Goal: Task Accomplishment & Management: Use online tool/utility

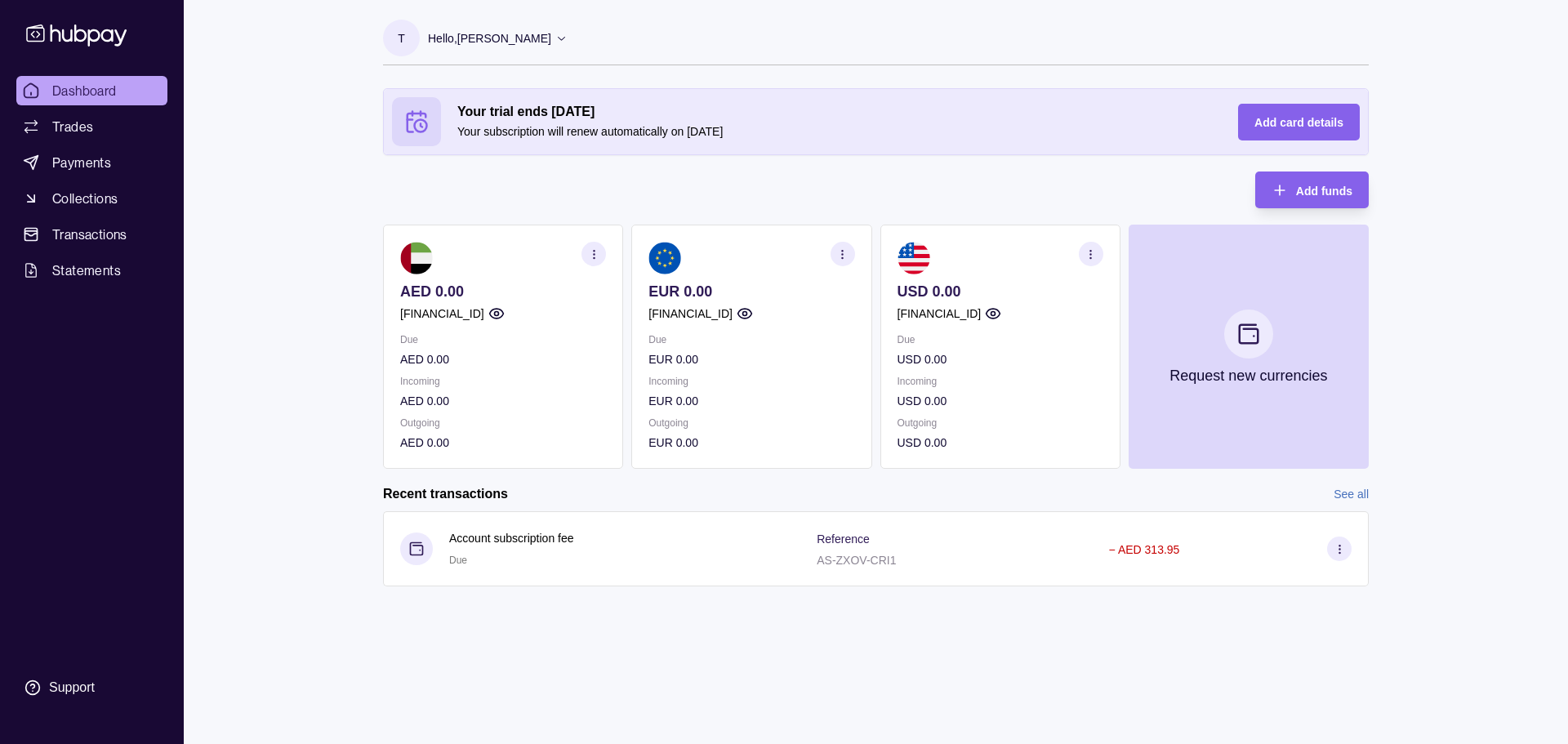
click at [1039, 419] on p "Outgoing" at bounding box center [1001, 423] width 206 height 18
click at [88, 164] on span "Payments" at bounding box center [81, 163] width 59 height 20
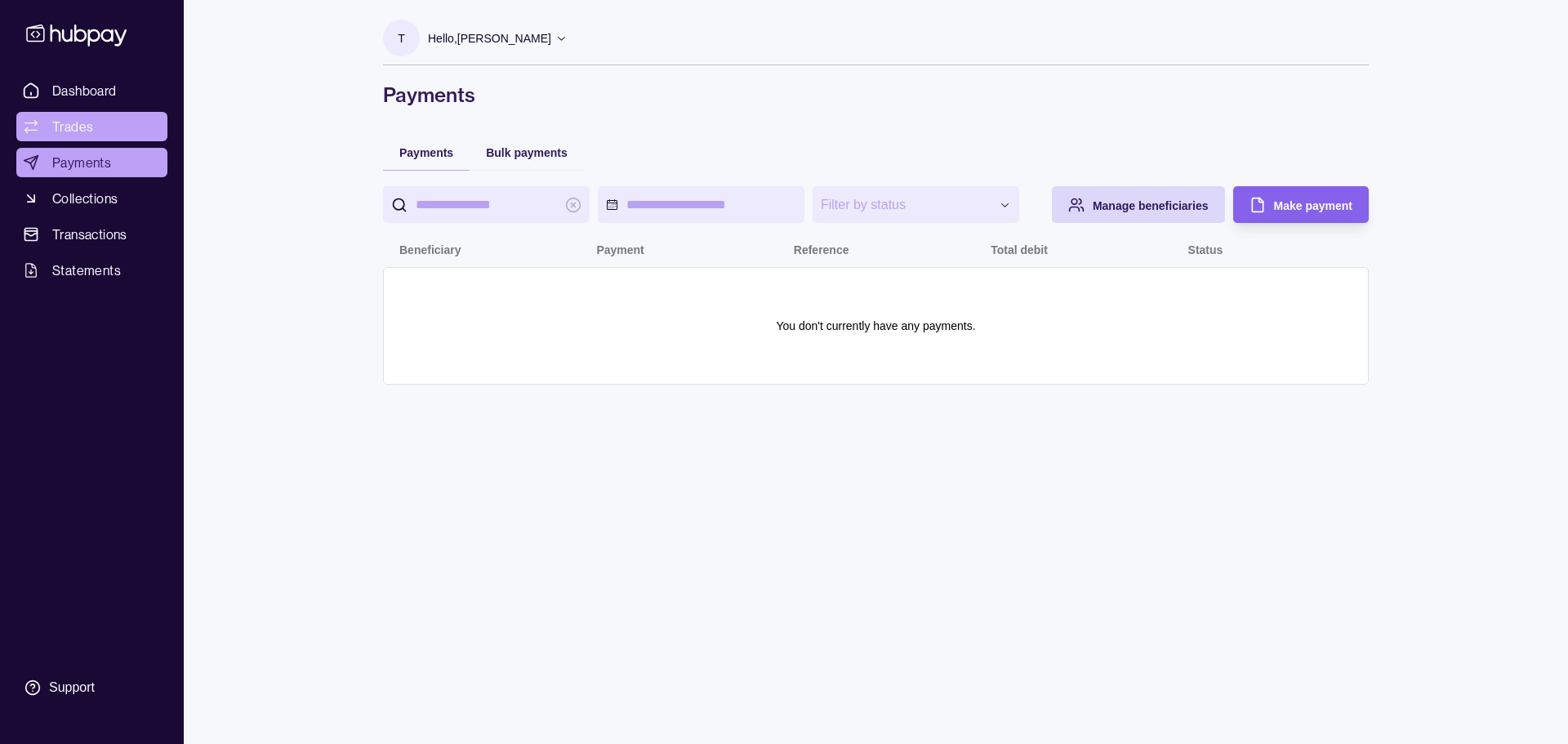
click at [87, 125] on span "Trades" at bounding box center [72, 126] width 41 height 20
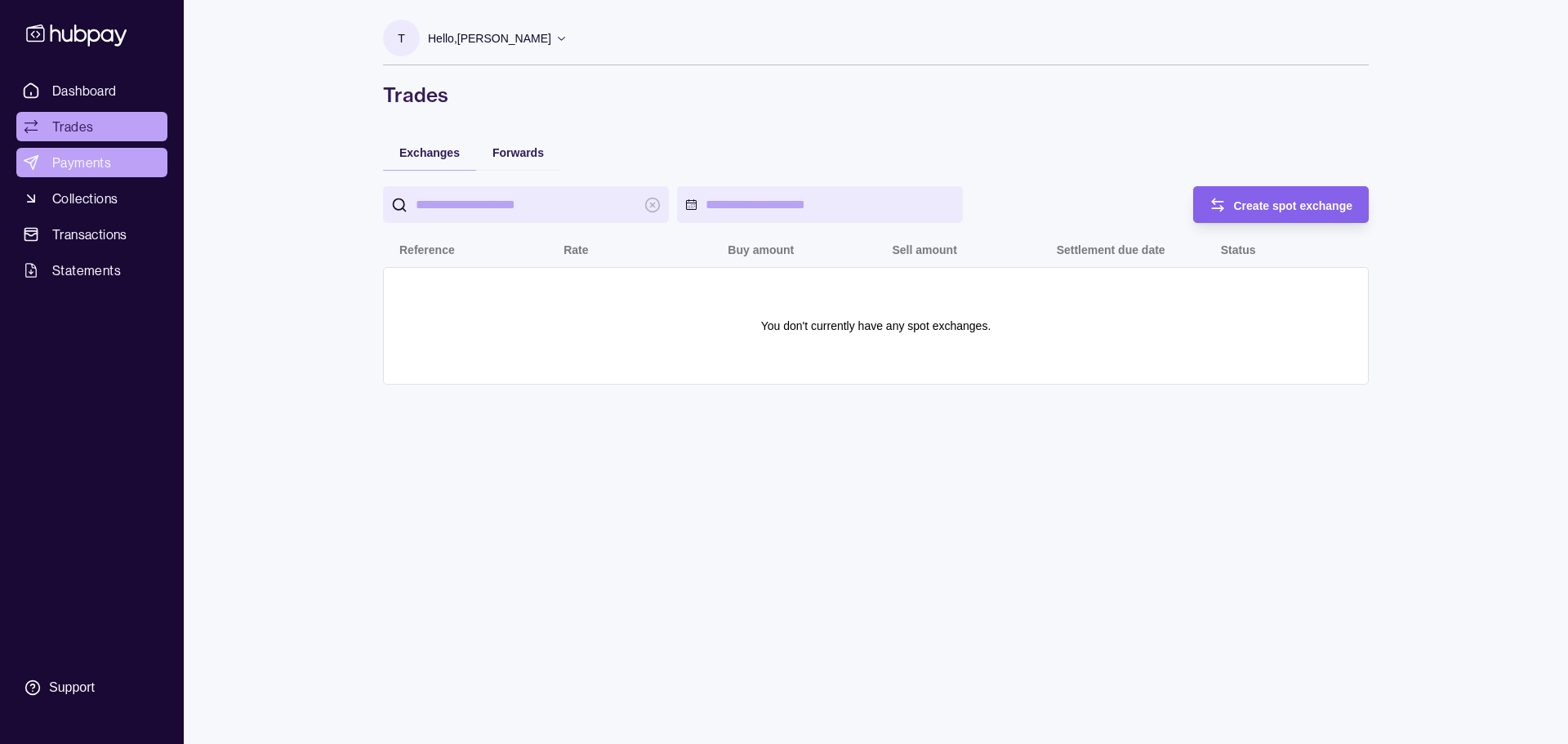
click at [115, 162] on link "Payments" at bounding box center [92, 163] width 151 height 30
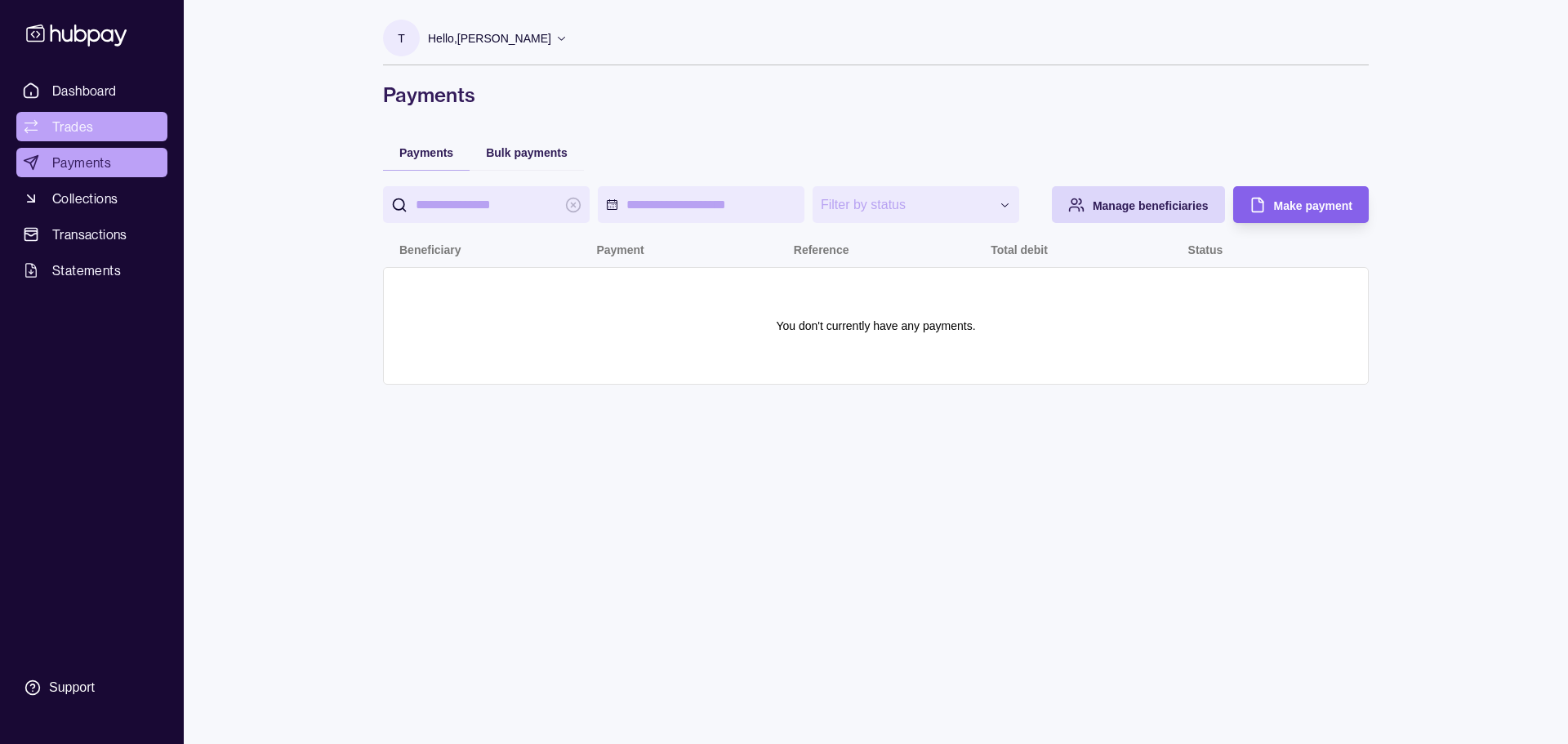
click at [125, 124] on link "Trades" at bounding box center [92, 126] width 151 height 30
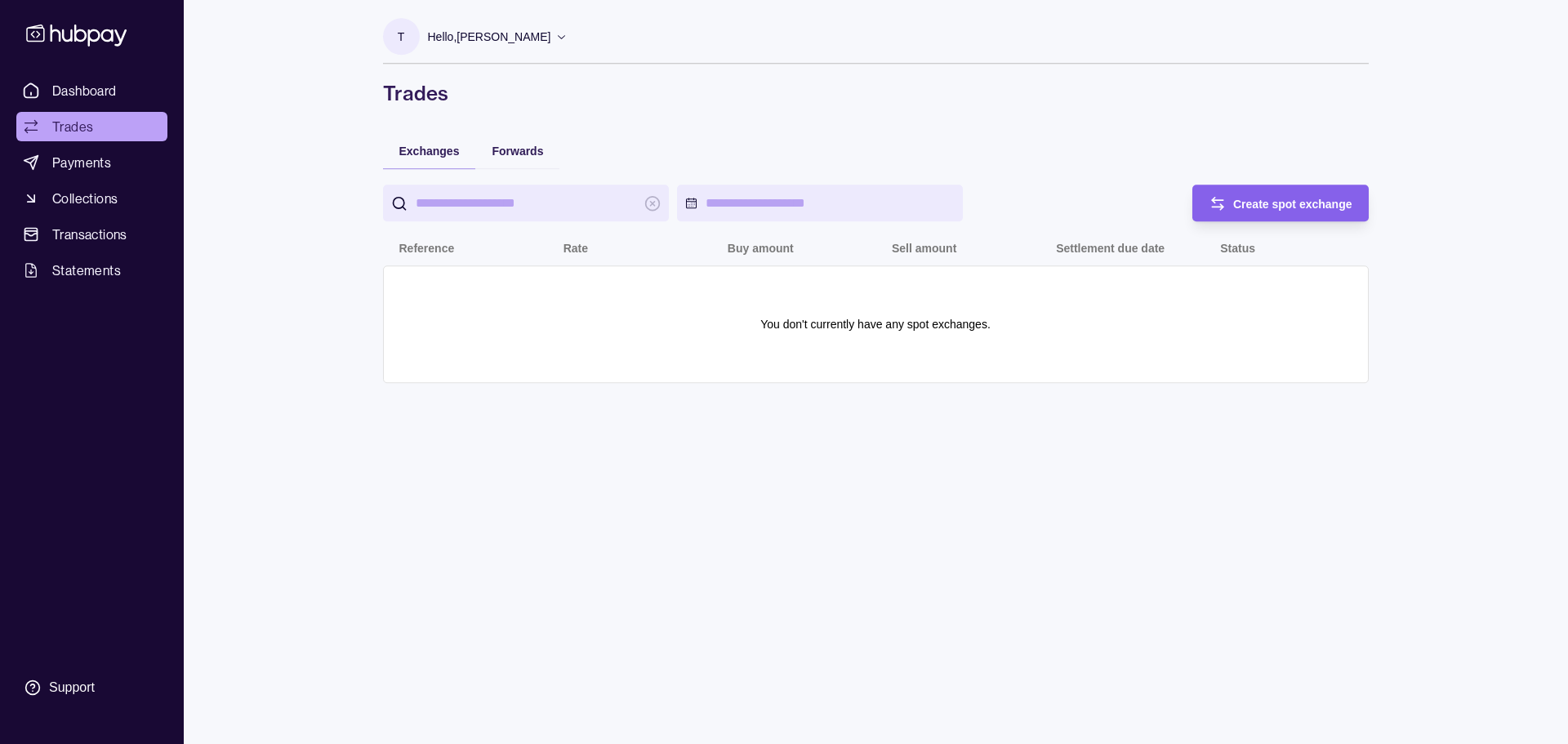
click at [108, 197] on span "Collections" at bounding box center [84, 198] width 65 height 20
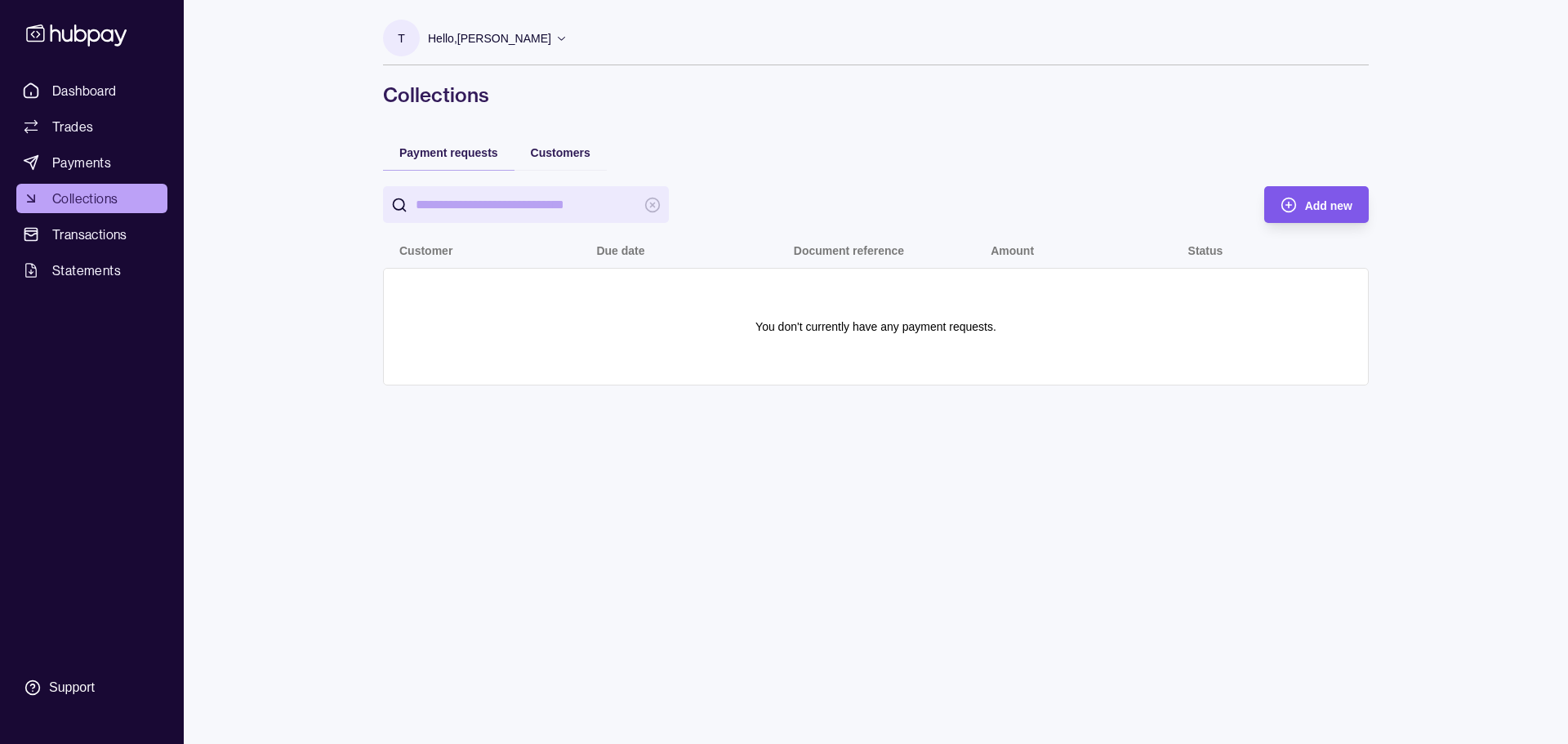
click at [1341, 206] on span "Add new" at bounding box center [1328, 206] width 47 height 13
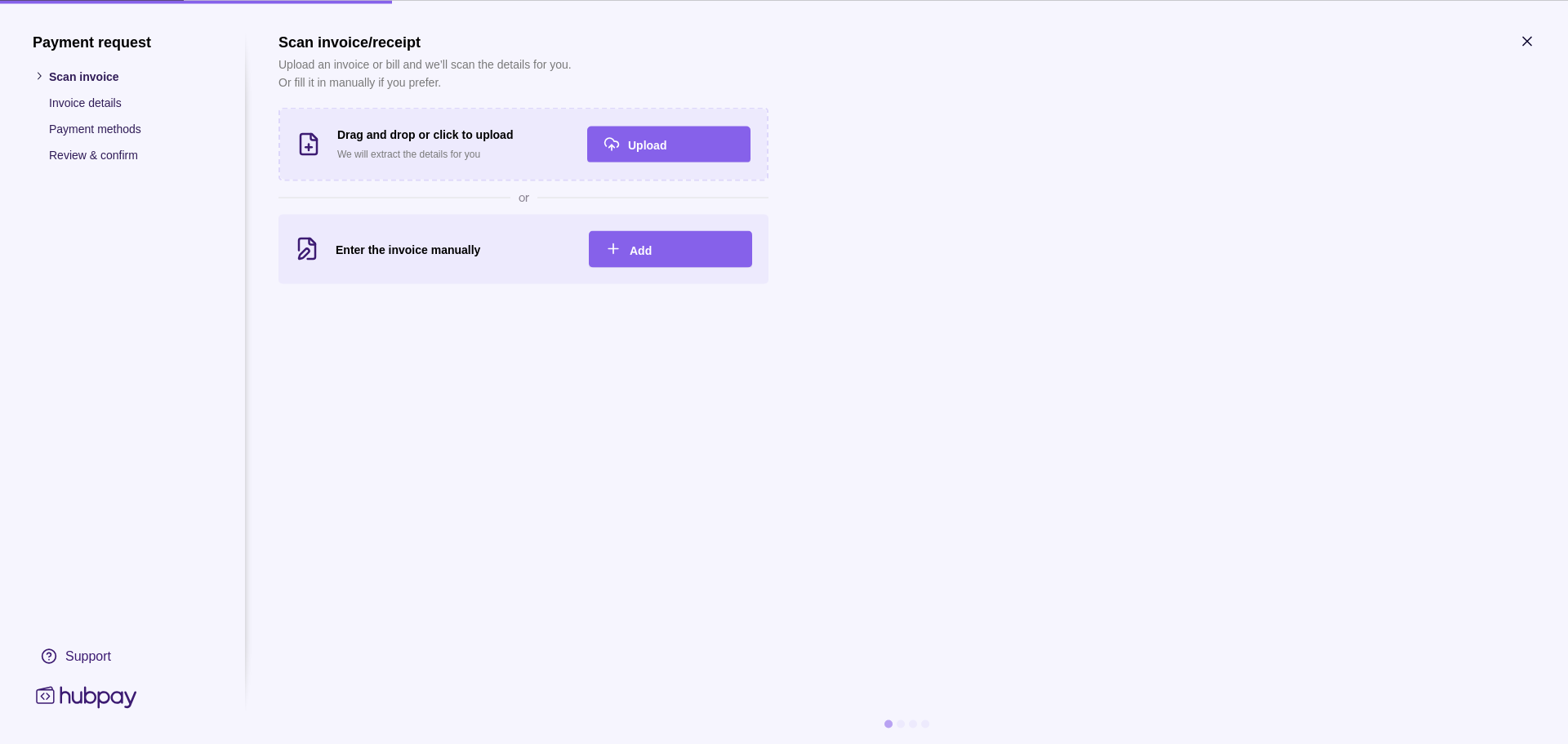
click at [92, 102] on p "Invoice details" at bounding box center [131, 103] width 164 height 18
click at [1531, 38] on icon "button" at bounding box center [1527, 41] width 8 height 8
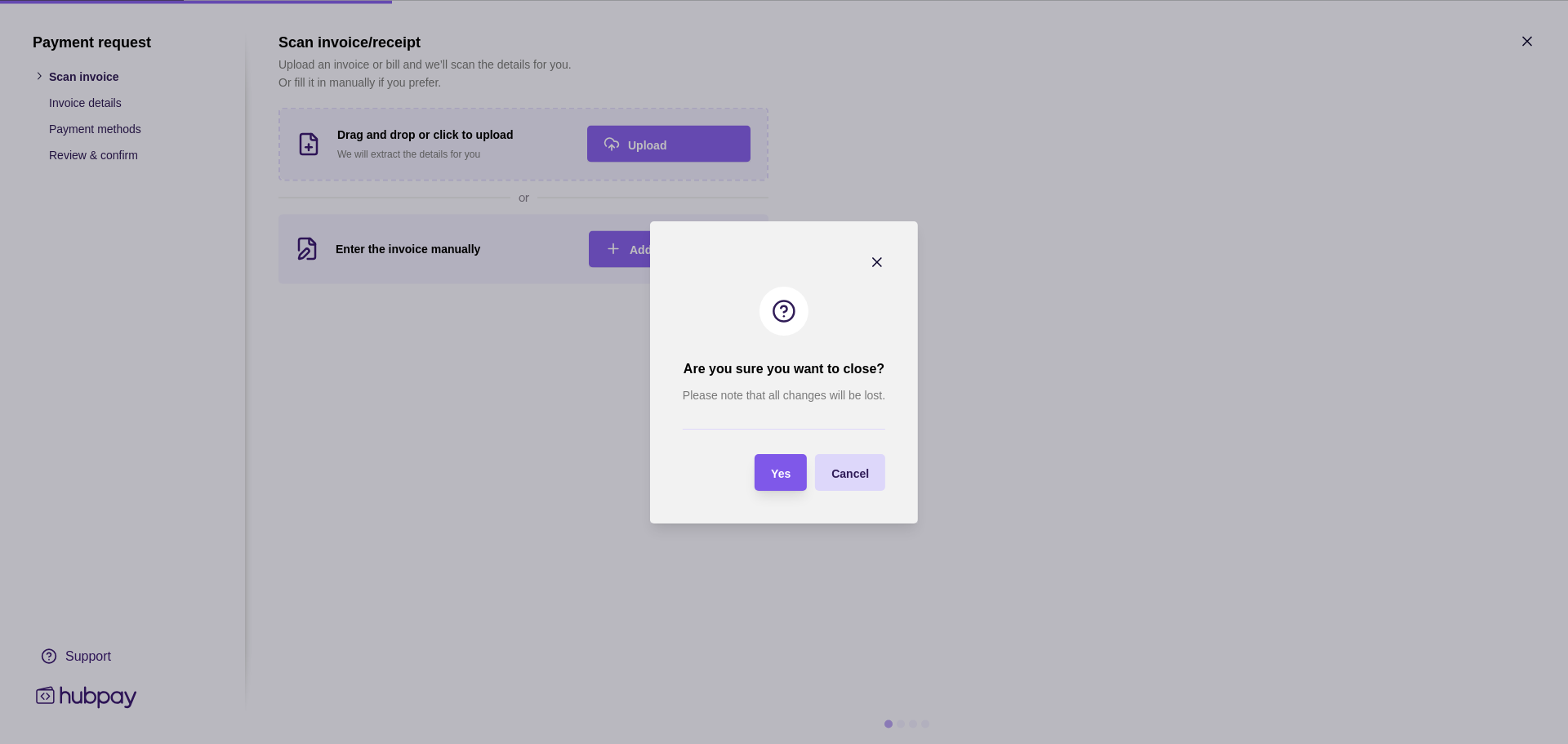
click at [780, 470] on span "Yes" at bounding box center [781, 473] width 20 height 13
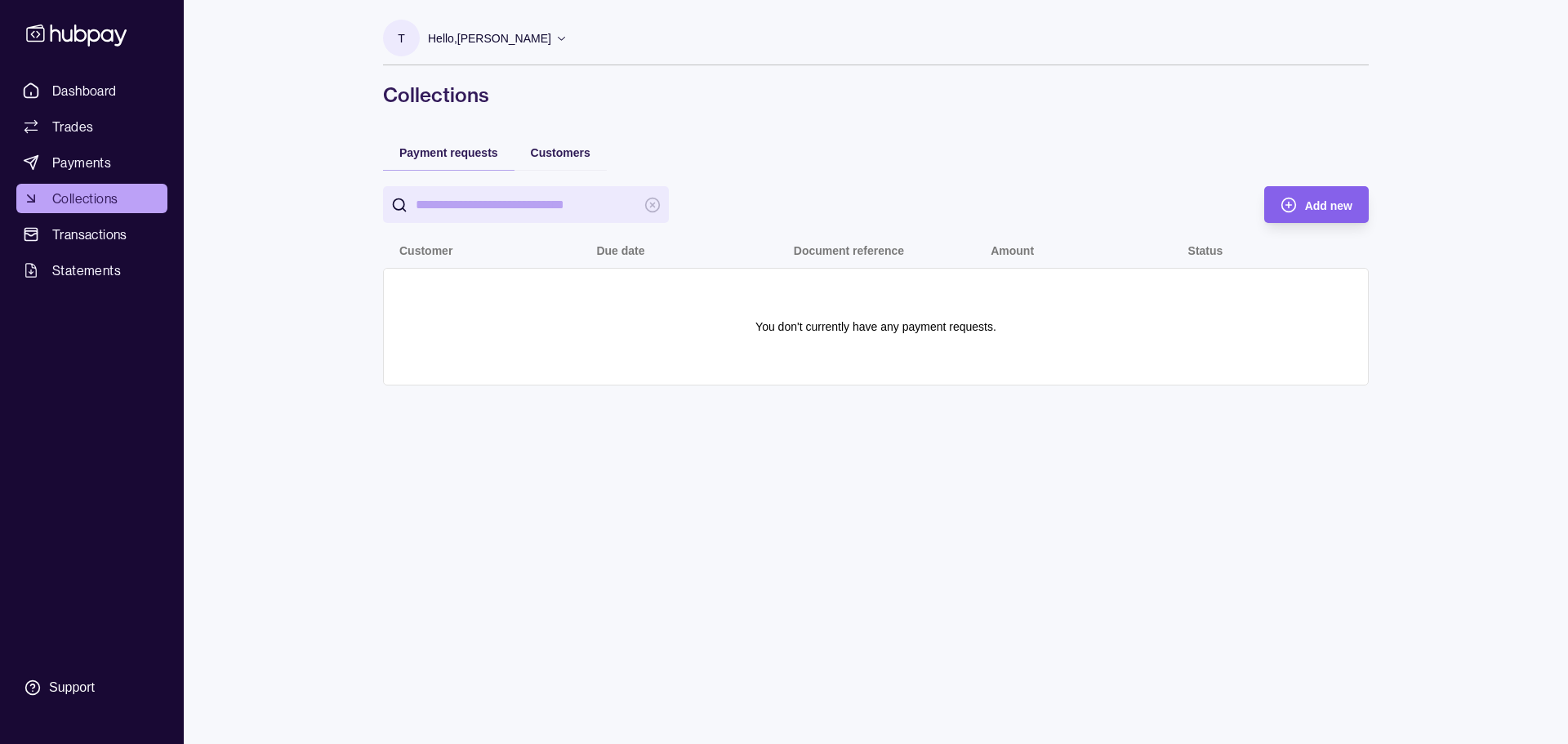
click at [92, 27] on icon at bounding box center [77, 35] width 108 height 31
